Goal: Information Seeking & Learning: Find specific fact

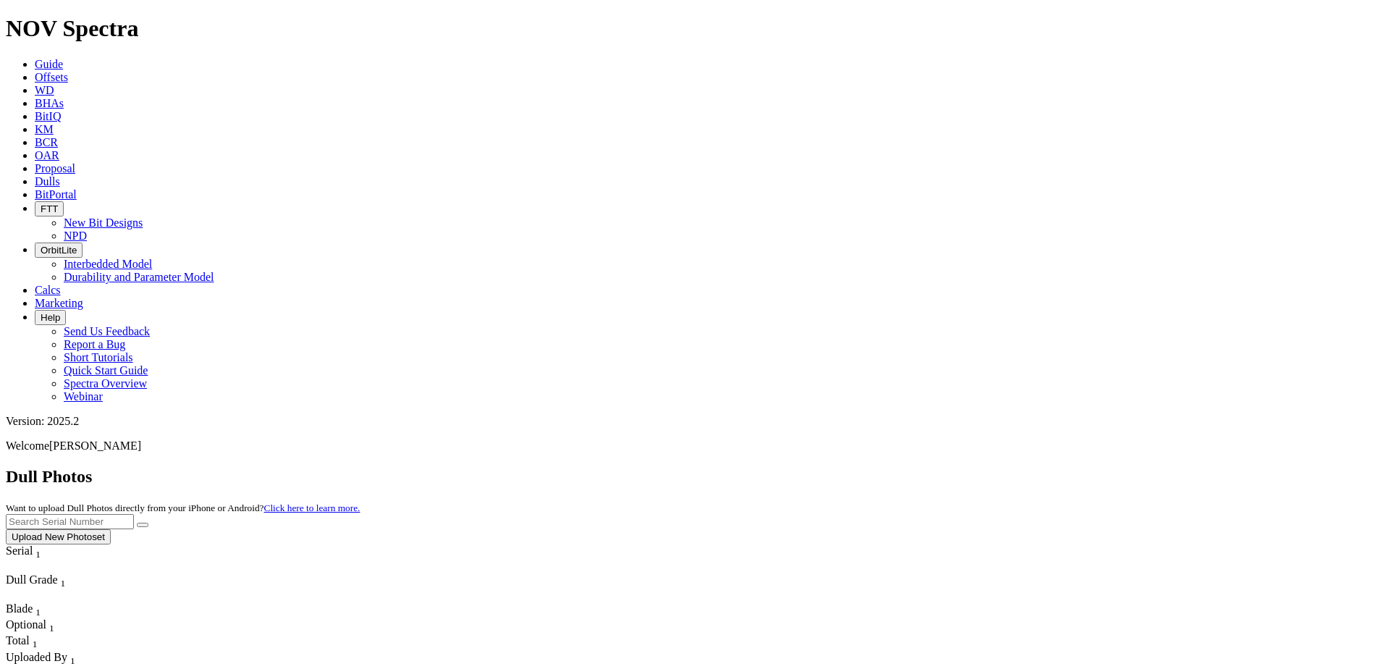
click at [134, 514] on input "text" at bounding box center [70, 521] width 128 height 15
paste input "A320534"
click at [143, 525] on icon "submit" at bounding box center [143, 525] width 0 height 0
click at [134, 514] on input "A320534" at bounding box center [70, 521] width 128 height 15
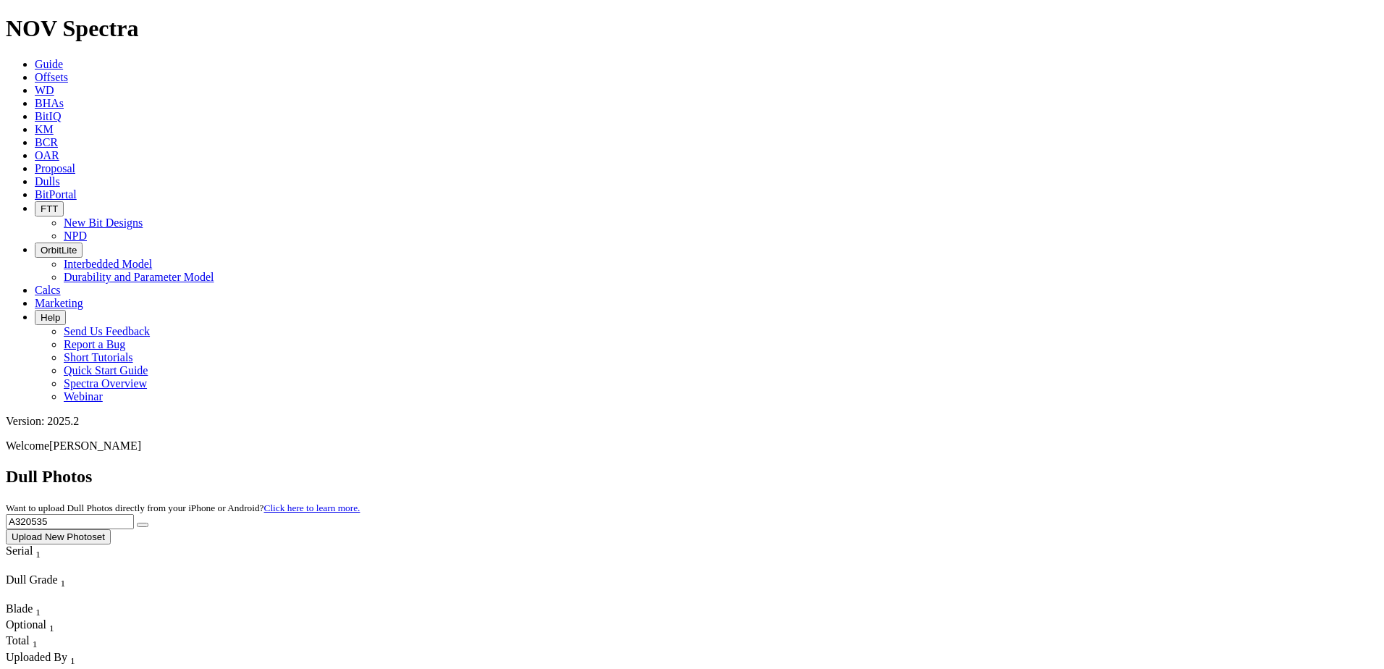
type input "A320535"
click at [148, 522] on button "submit" at bounding box center [143, 524] width 12 height 4
